Goal: Obtain resource: Obtain resource

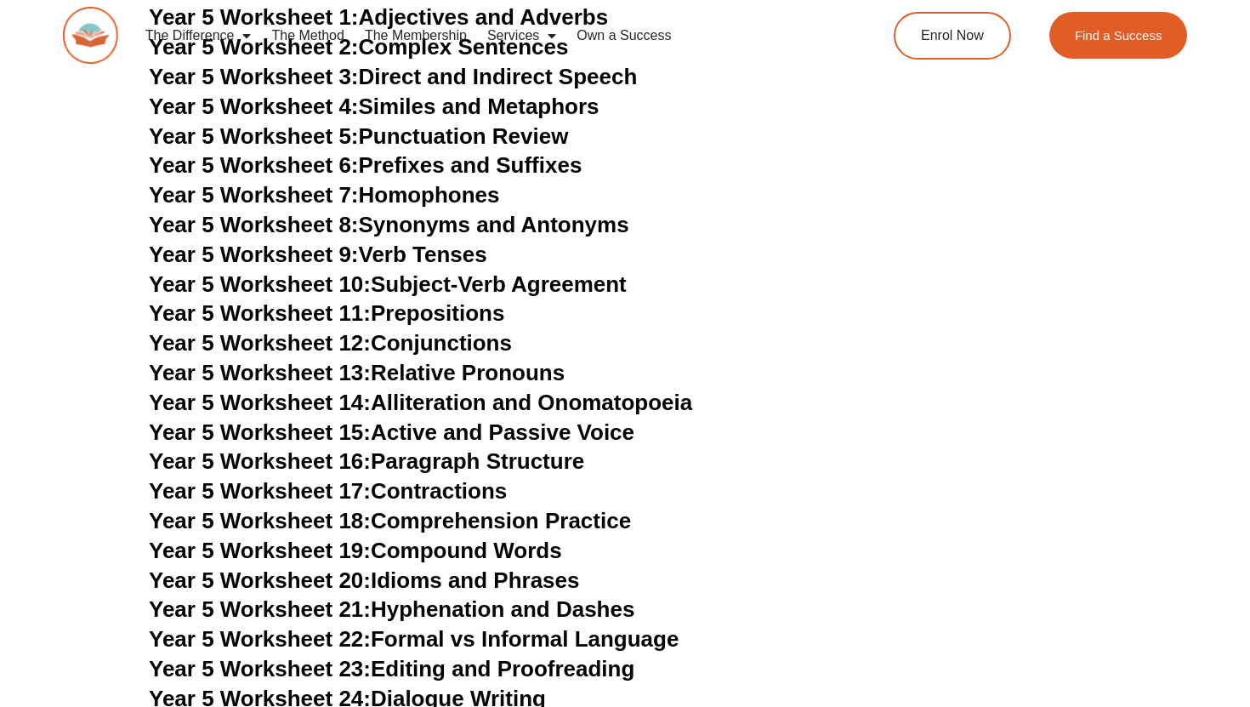
scroll to position [7562, 0]
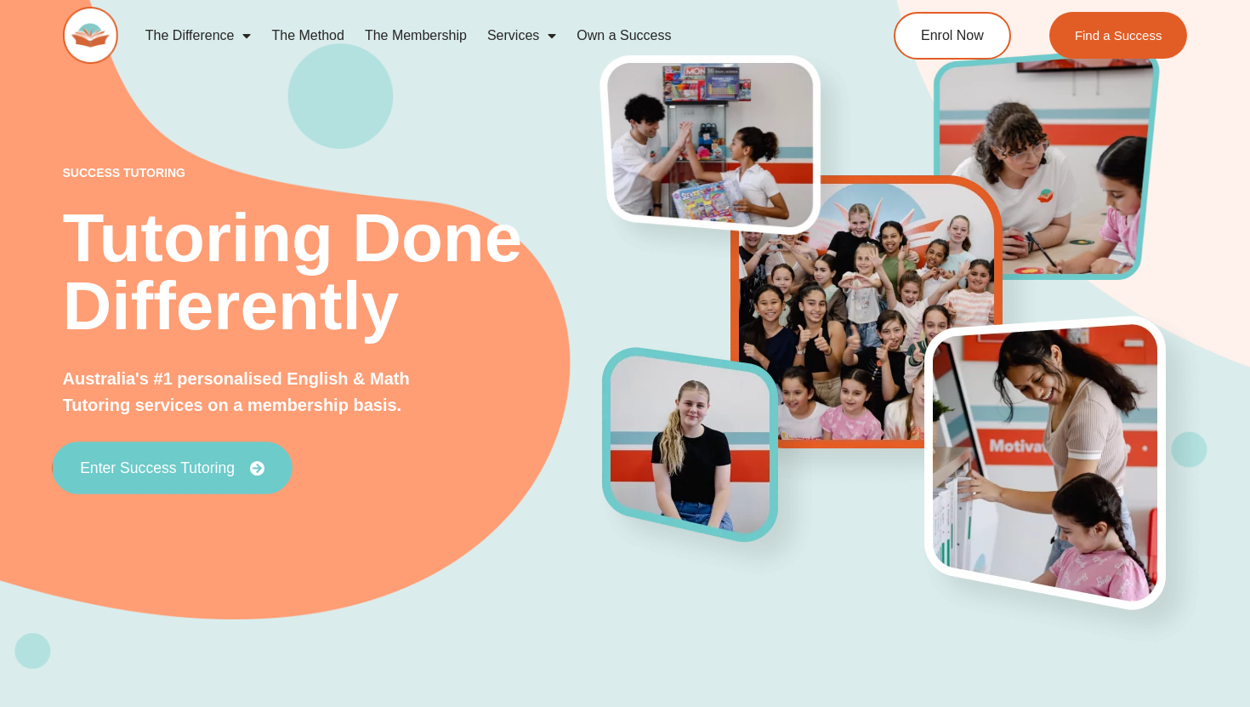
click at [187, 466] on span "Enter Success Tutoring" at bounding box center [157, 467] width 155 height 15
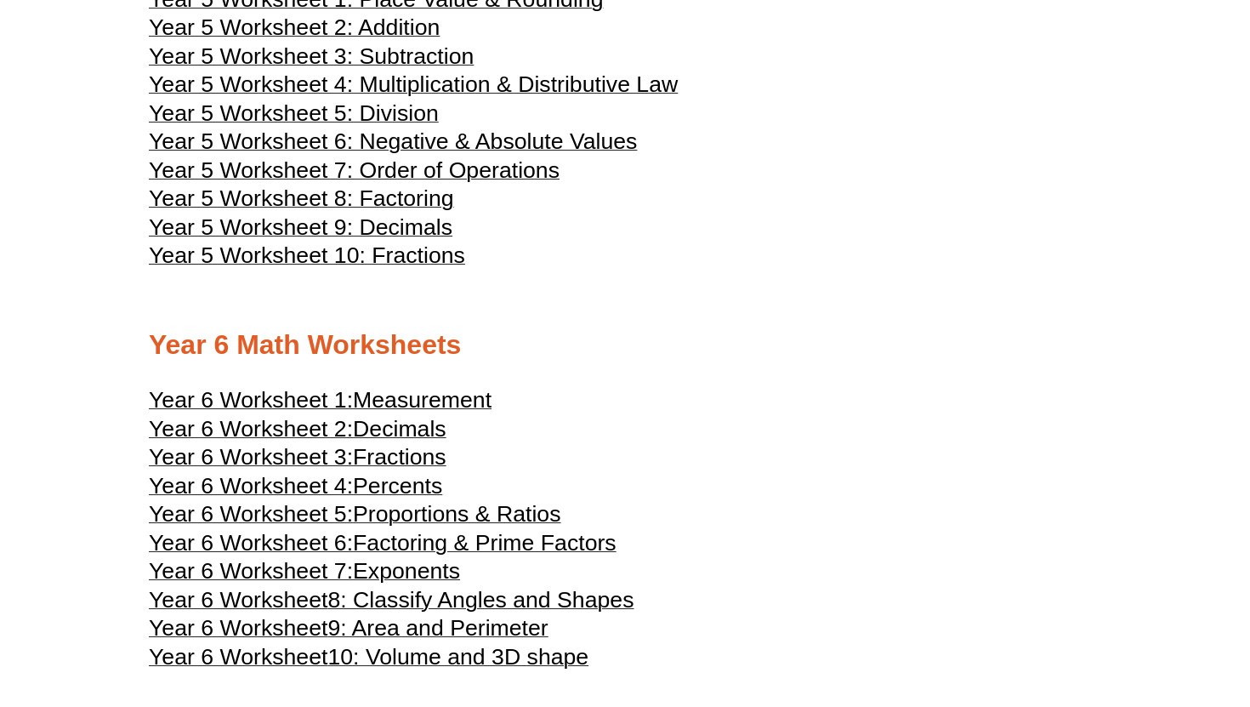
scroll to position [2665, 0]
click at [434, 639] on span "9: Area and Perimeter" at bounding box center [437, 627] width 220 height 26
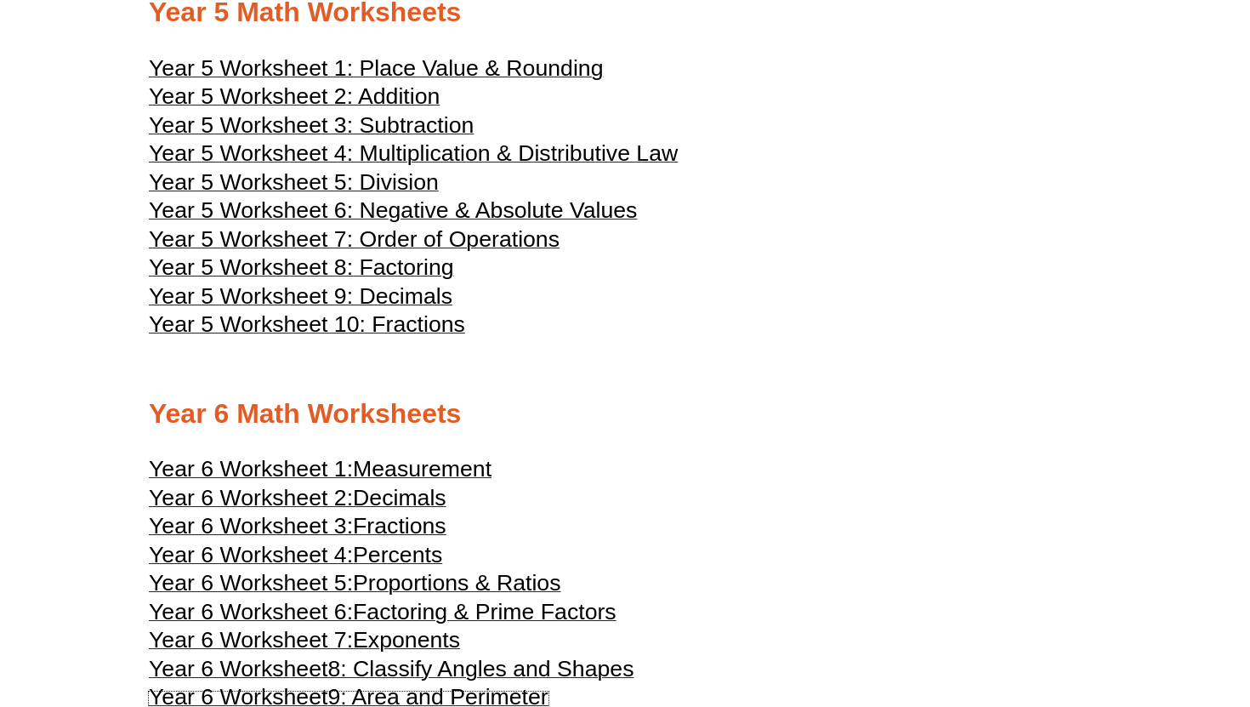
scroll to position [2602, 0]
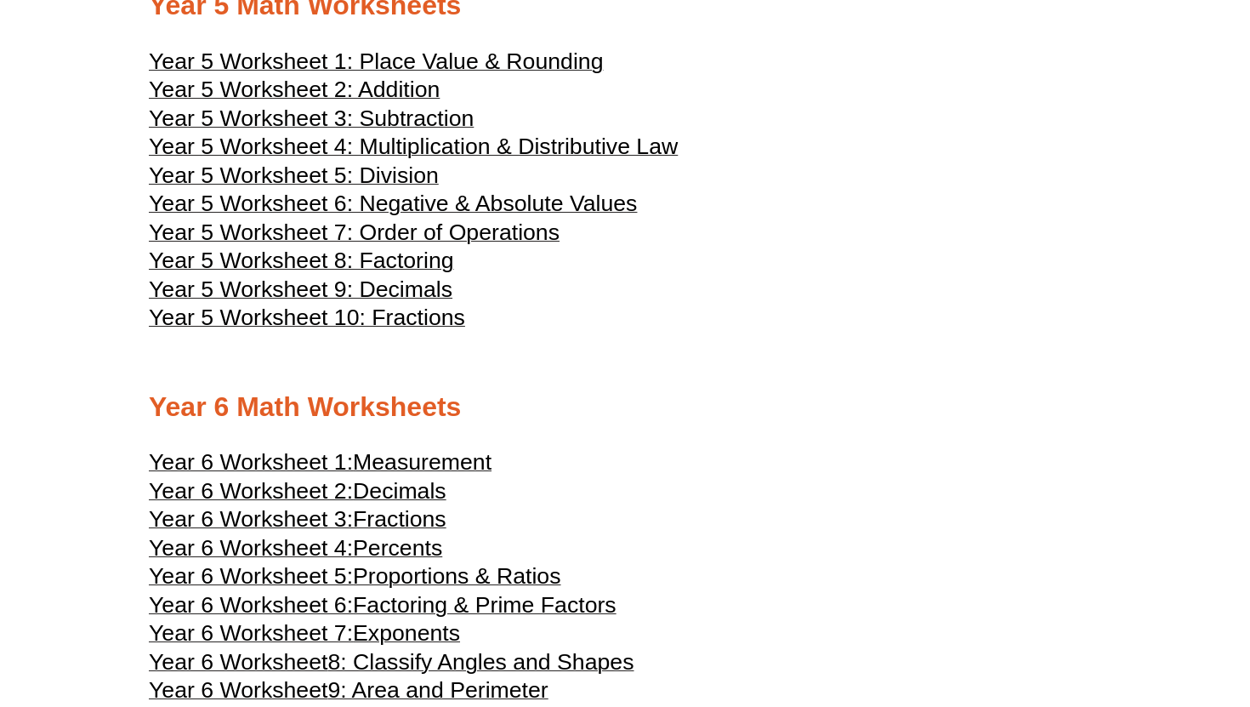
click at [468, 216] on span "Year 5 Worksheet 6: Negative & Absolute Values" at bounding box center [393, 203] width 488 height 26
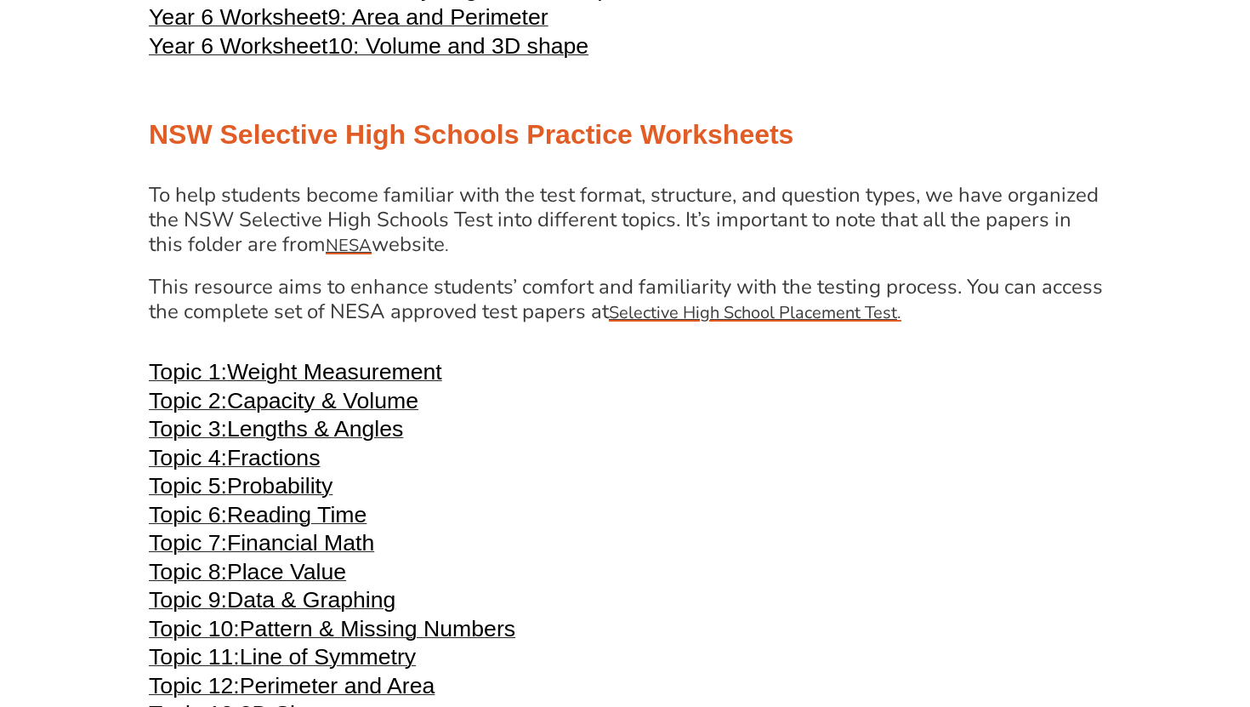
scroll to position [3314, 0]
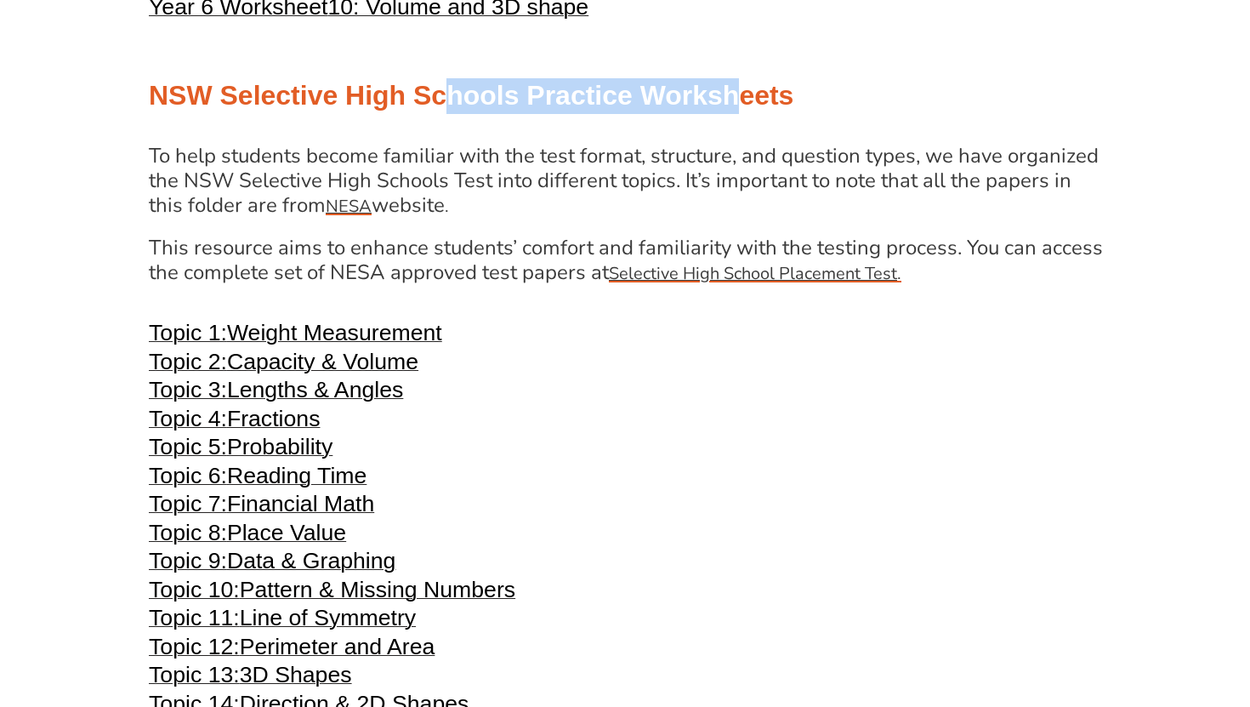
drag, startPoint x: 443, startPoint y: 124, endPoint x: 741, endPoint y: 130, distance: 297.7
click at [742, 114] on h2 "NSW Selective High Schools Practice Worksheets" at bounding box center [625, 96] width 952 height 36
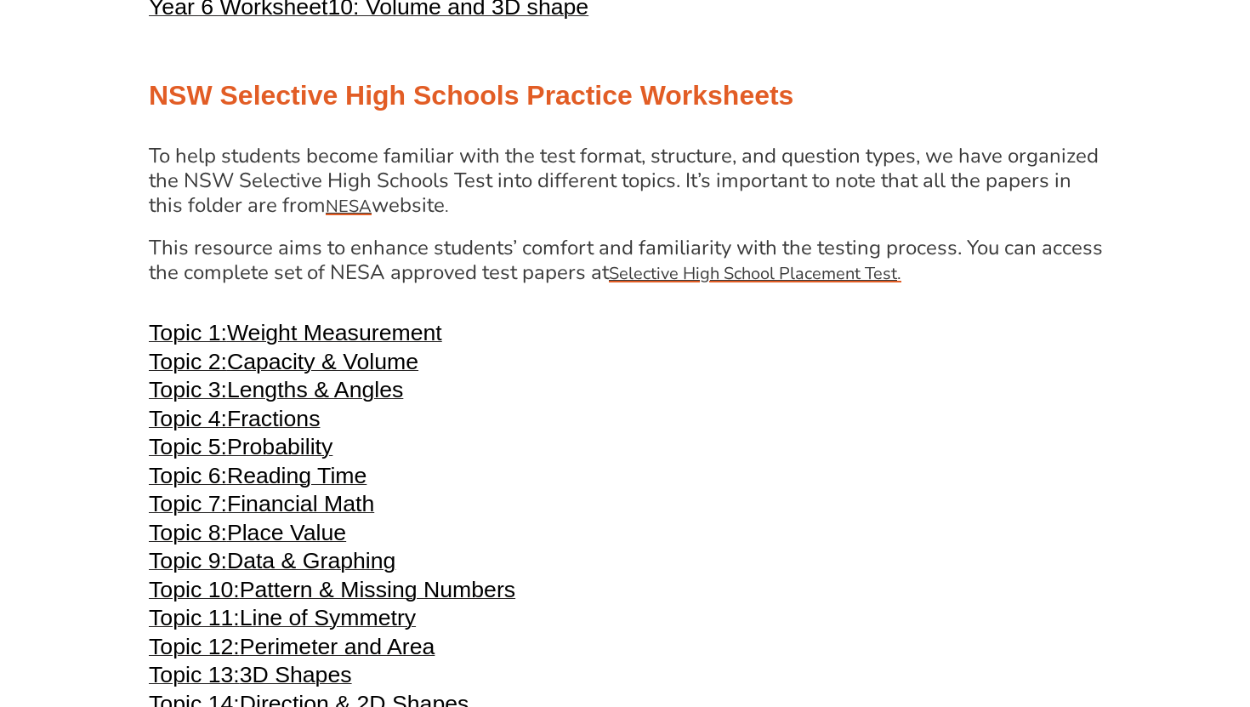
click at [702, 114] on h2 "NSW Selective High Schools Practice Worksheets" at bounding box center [625, 96] width 952 height 36
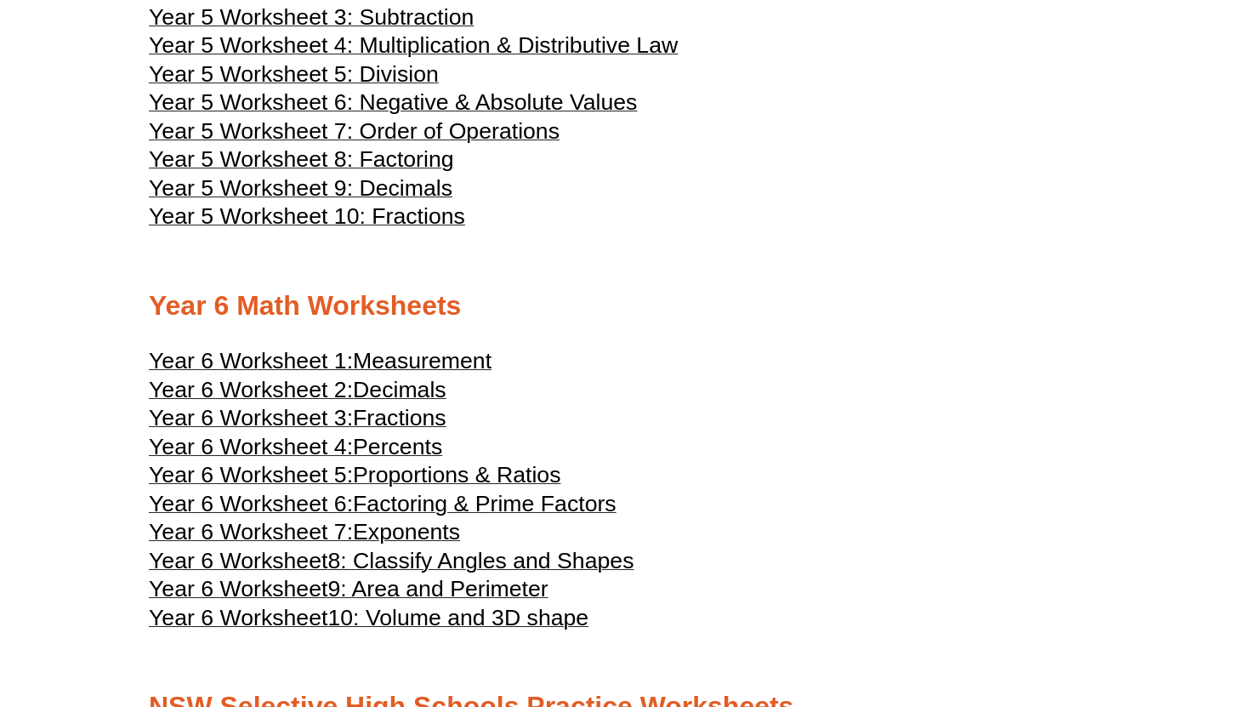
scroll to position [2701, 0]
